Goal: Information Seeking & Learning: Learn about a topic

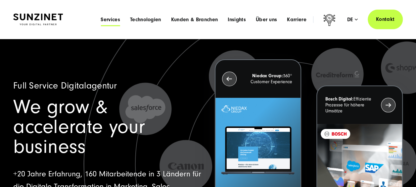
click at [109, 19] on span "Services" at bounding box center [111, 19] width 20 height 7
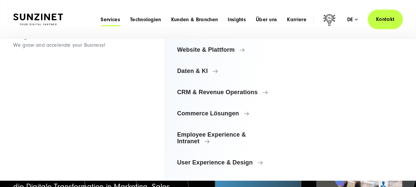
scroll to position [74, 0]
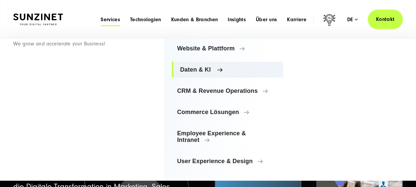
click at [205, 71] on span "Daten & KI" at bounding box center [229, 69] width 98 height 7
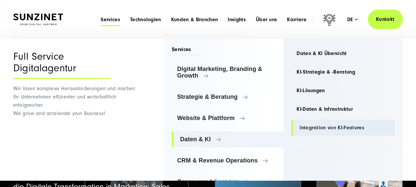
scroll to position [0, 0]
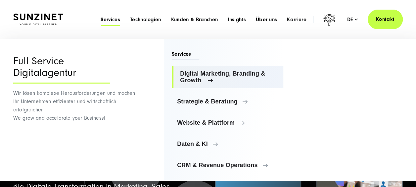
click at [218, 82] on span "Digital Marketing, Branding & Growth" at bounding box center [229, 76] width 98 height 13
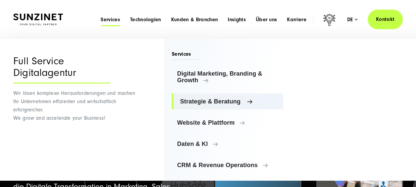
click at [214, 99] on span "Strategie & Beratung" at bounding box center [229, 101] width 98 height 7
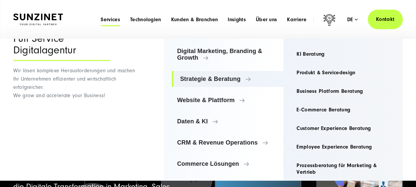
scroll to position [33, 0]
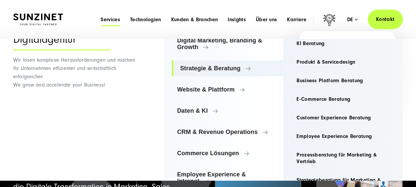
click at [354, 19] on div "de" at bounding box center [352, 19] width 11 height 7
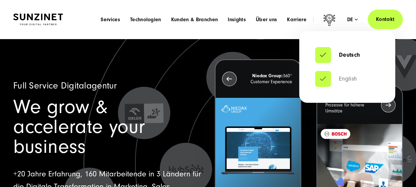
click at [345, 80] on link "English" at bounding box center [336, 78] width 42 height 7
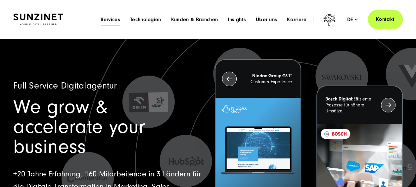
click at [111, 20] on span "Services" at bounding box center [111, 19] width 20 height 7
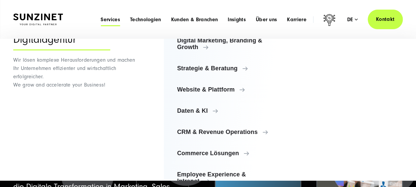
scroll to position [0, 0]
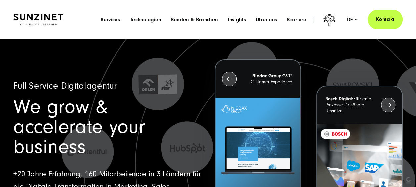
click at [343, 19] on div "Languages Deutsch English de" at bounding box center [352, 19] width 30 height 7
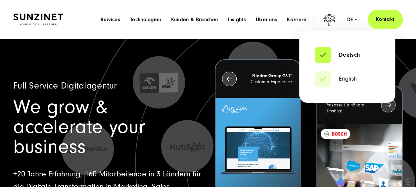
click at [352, 22] on div "de" at bounding box center [352, 19] width 11 height 7
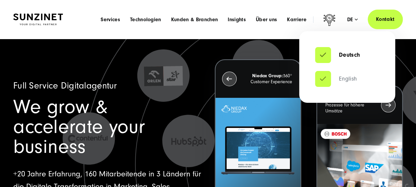
click at [324, 78] on link "English" at bounding box center [336, 78] width 42 height 7
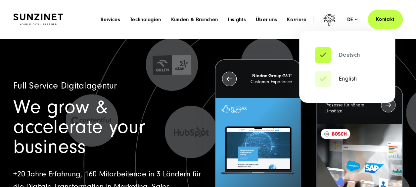
click at [328, 52] on link "Deutsch" at bounding box center [337, 55] width 45 height 7
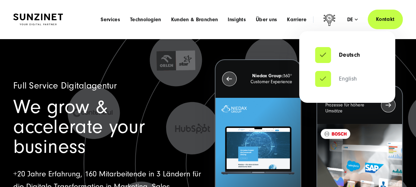
click at [324, 76] on link "English" at bounding box center [336, 78] width 42 height 7
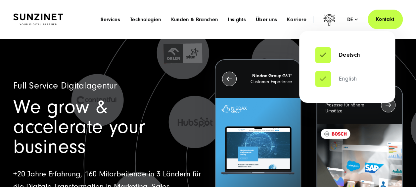
click at [348, 77] on link "English" at bounding box center [336, 78] width 42 height 7
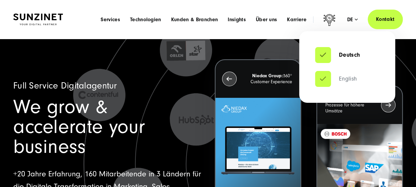
click at [348, 77] on link "English" at bounding box center [336, 78] width 42 height 7
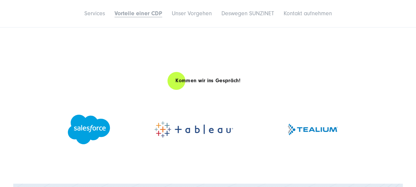
scroll to position [1091, 0]
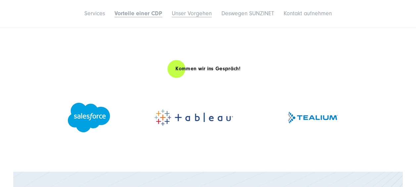
click at [180, 11] on link "Unser Vorgehen" at bounding box center [192, 13] width 40 height 7
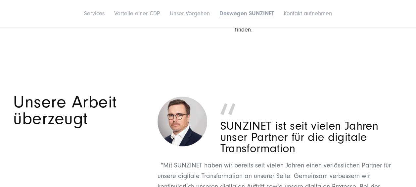
scroll to position [1892, 0]
